Goal: Use online tool/utility: Utilize a website feature to perform a specific function

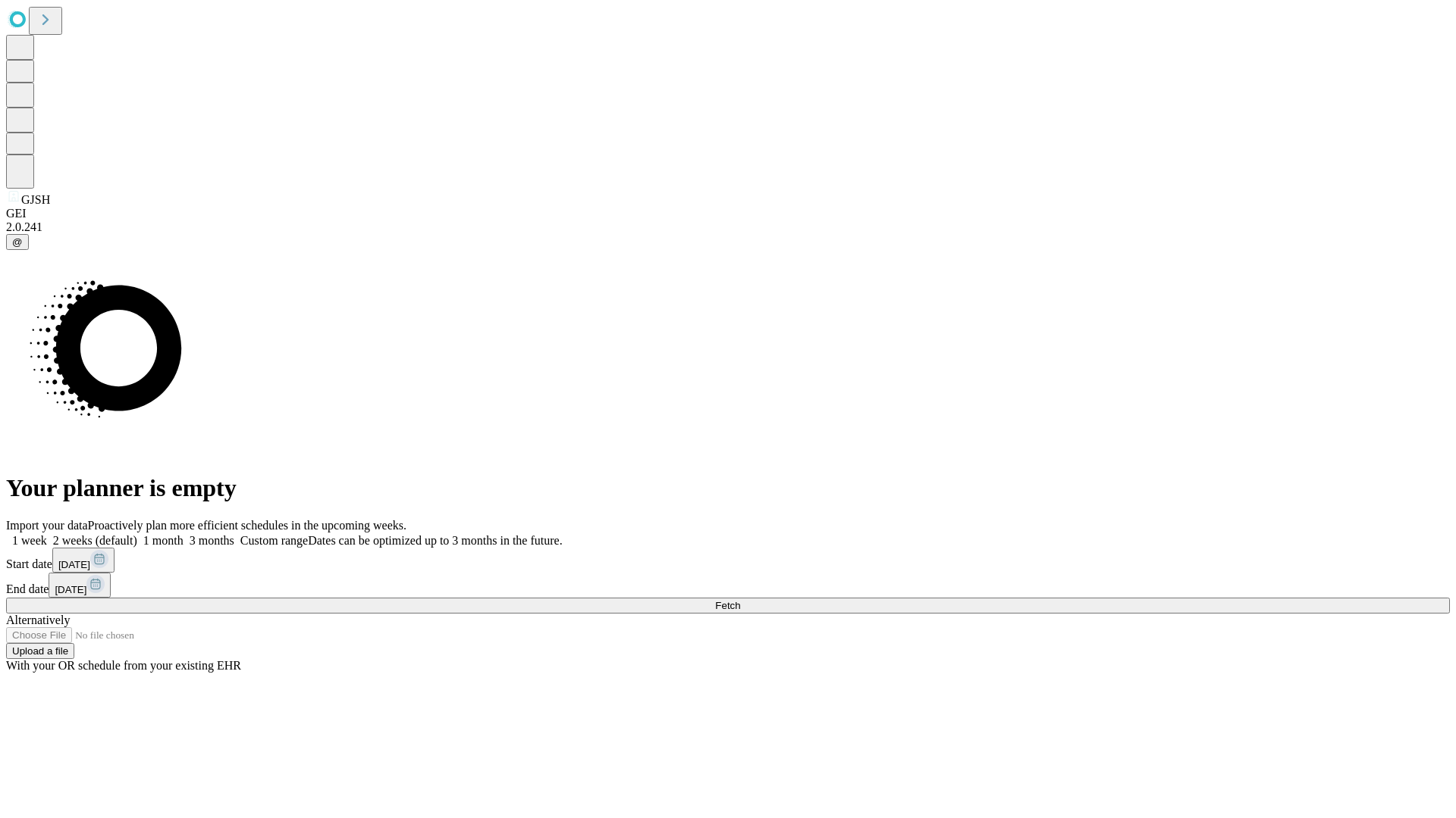
click at [740, 600] on span "Fetch" at bounding box center [727, 605] width 25 height 11
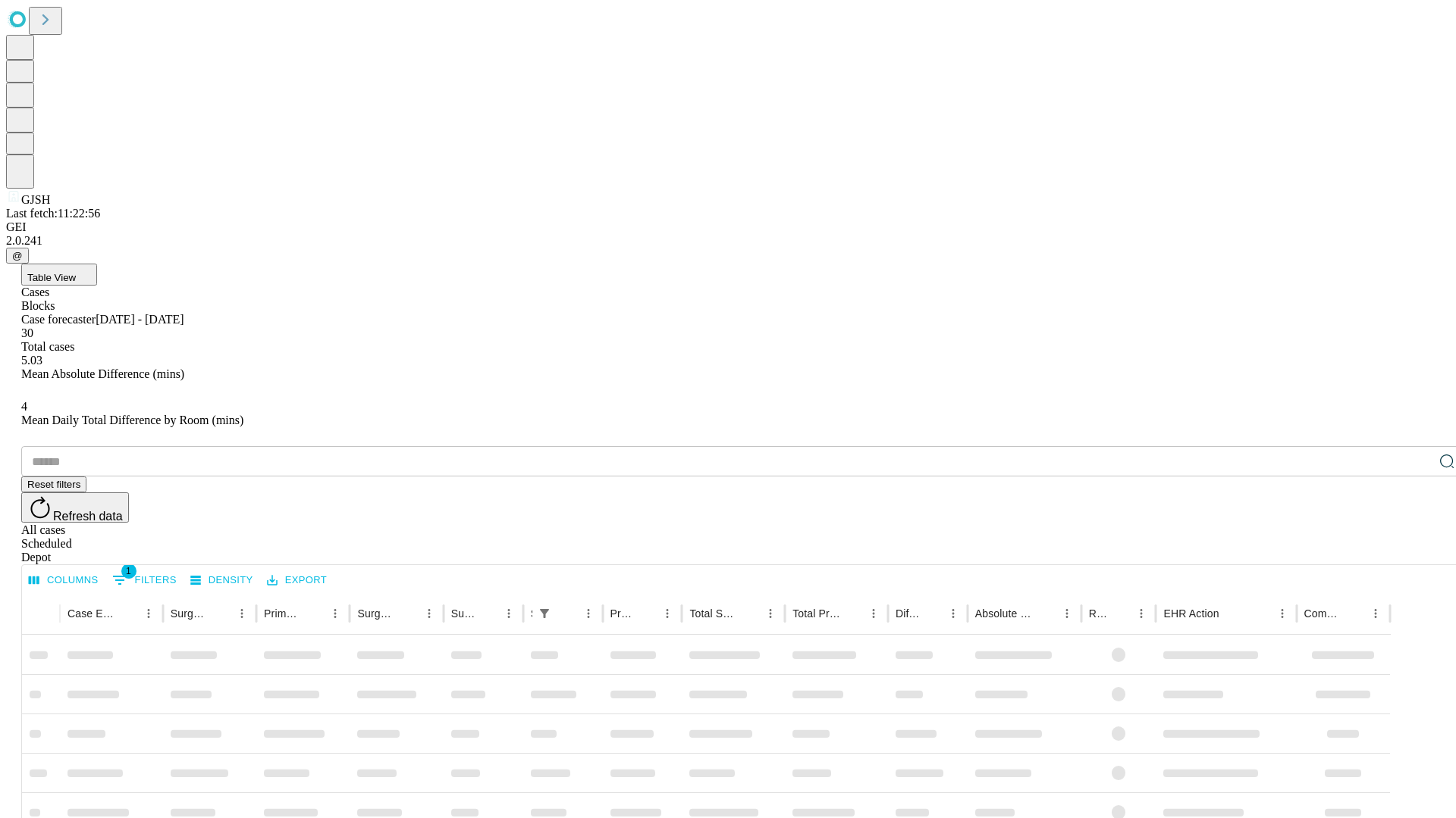
click at [76, 272] on span "Table View" at bounding box center [52, 278] width 48 height 11
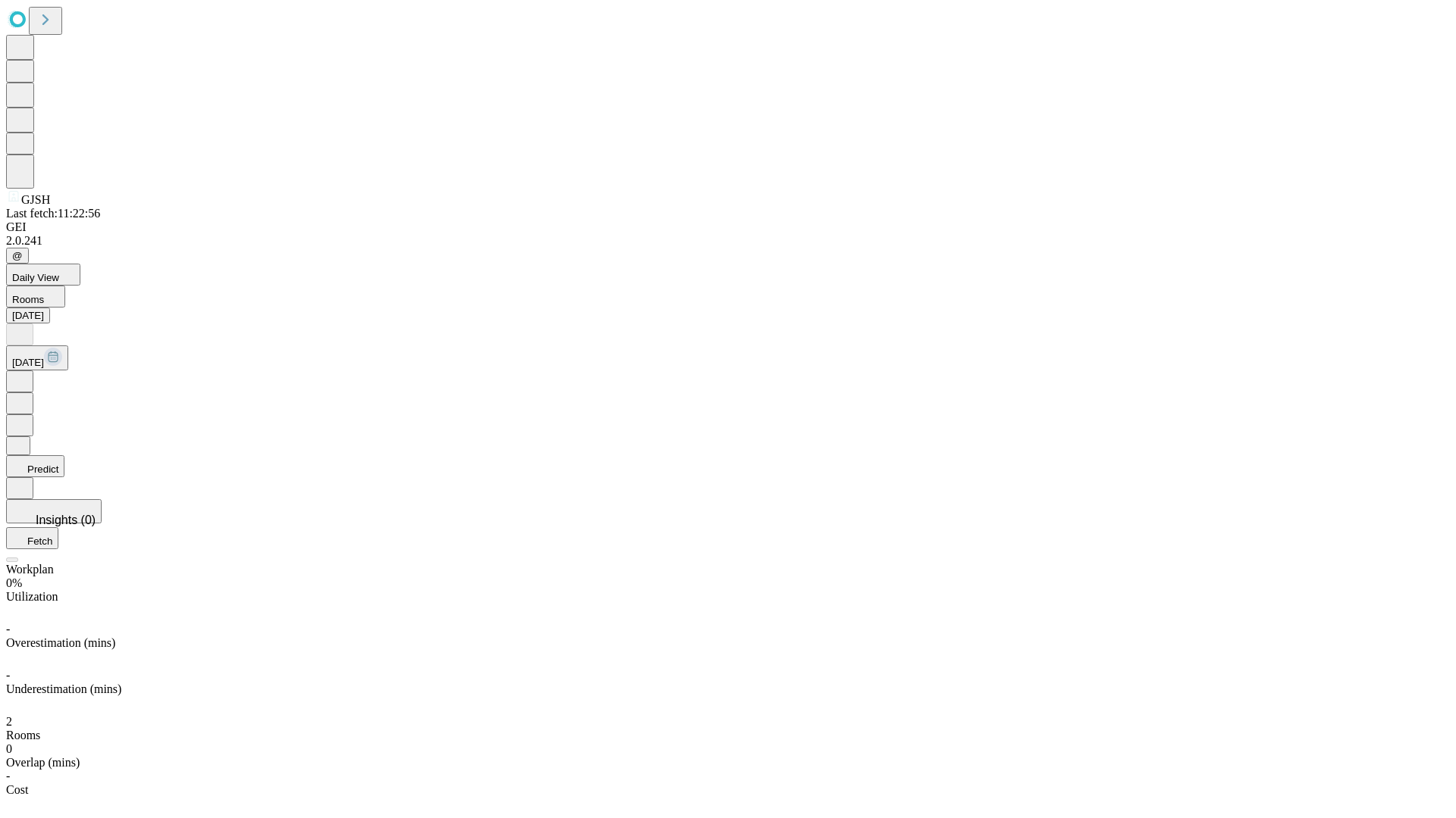
click at [64, 456] on button "Predict" at bounding box center [35, 466] width 58 height 22
